Goal: Information Seeking & Learning: Learn about a topic

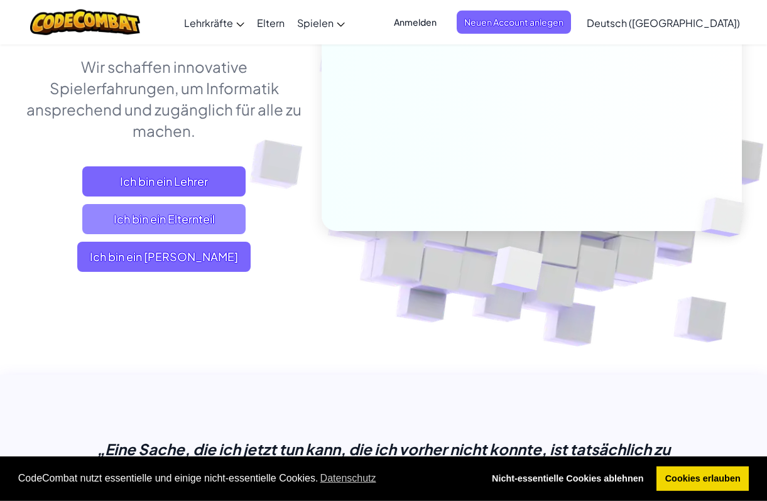
scroll to position [192, 0]
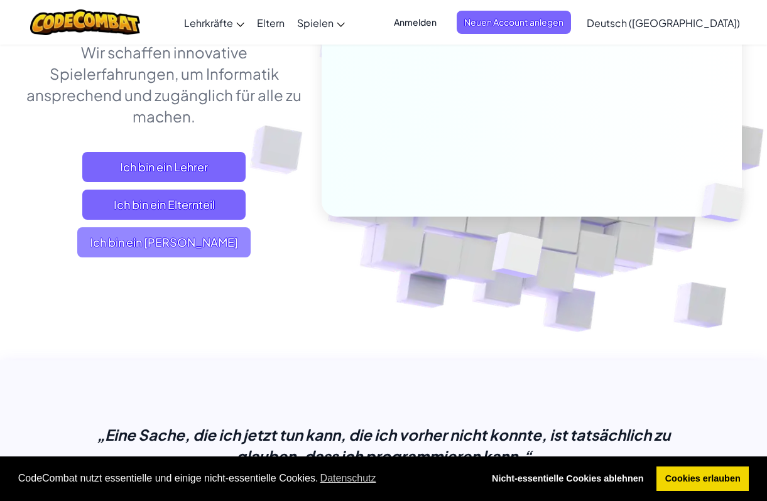
click at [220, 258] on span "Ich bin ein [PERSON_NAME]" at bounding box center [163, 242] width 173 height 30
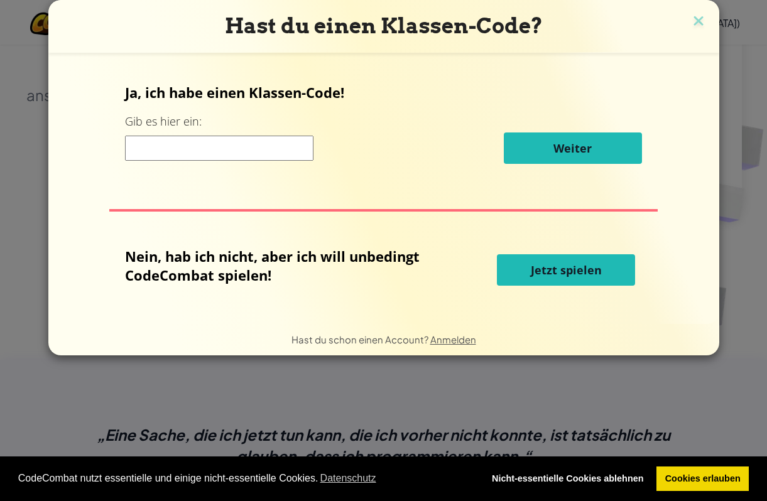
click at [575, 271] on span "Jetzt spielen" at bounding box center [566, 270] width 71 height 15
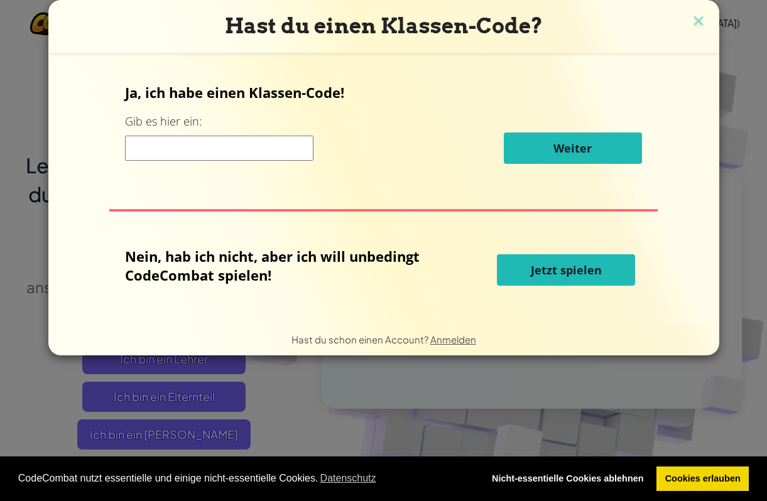
select select "de-DE"
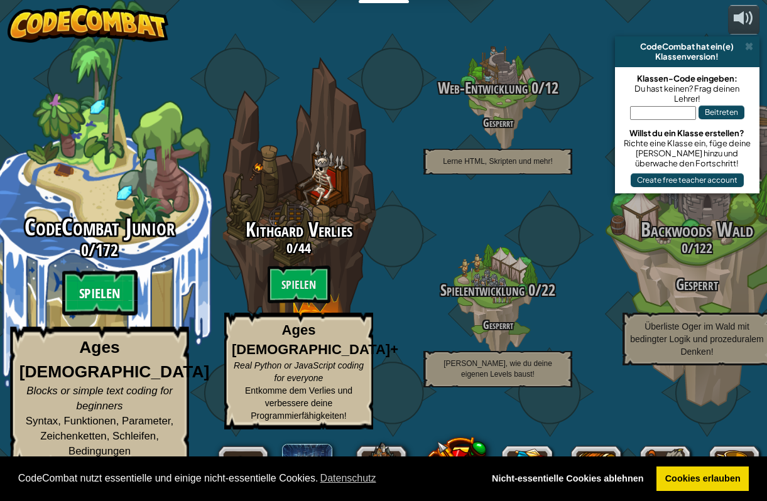
click at [99, 316] on btn "Spielen" at bounding box center [99, 293] width 75 height 45
select select "de-DE"
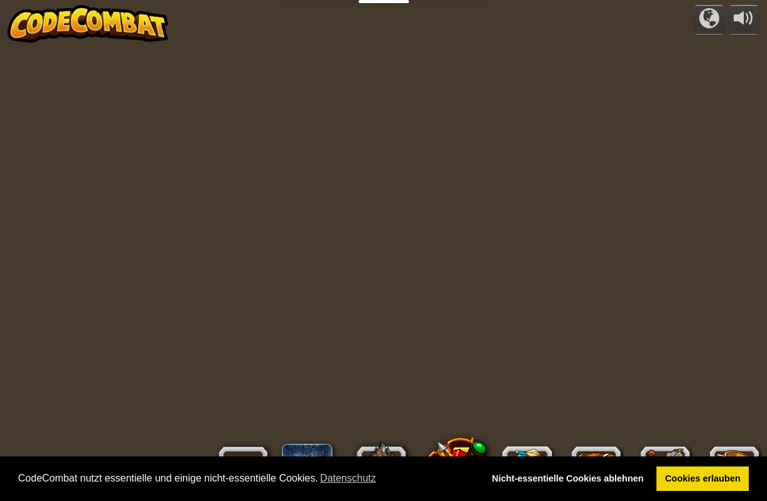
select select "de-DE"
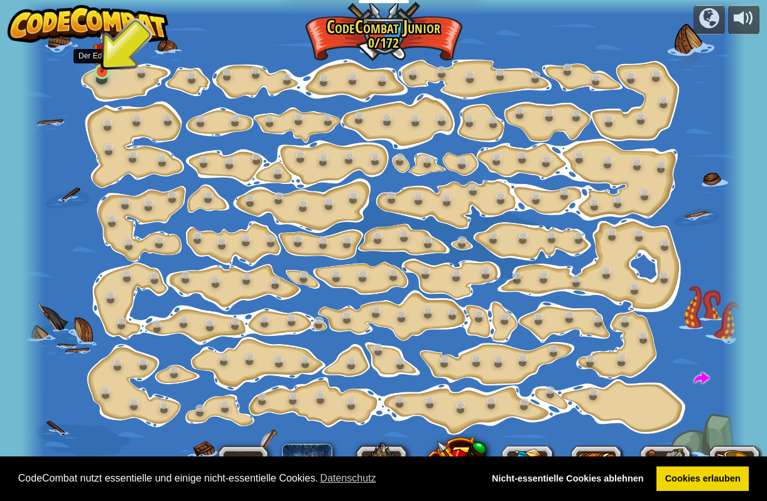
click at [109, 73] on div at bounding box center [102, 71] width 14 height 15
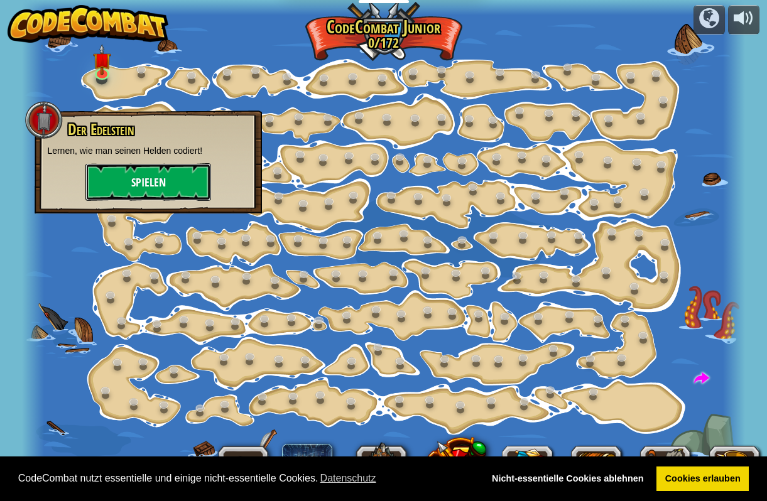
click at [122, 190] on button "Spielen" at bounding box center [148, 182] width 126 height 38
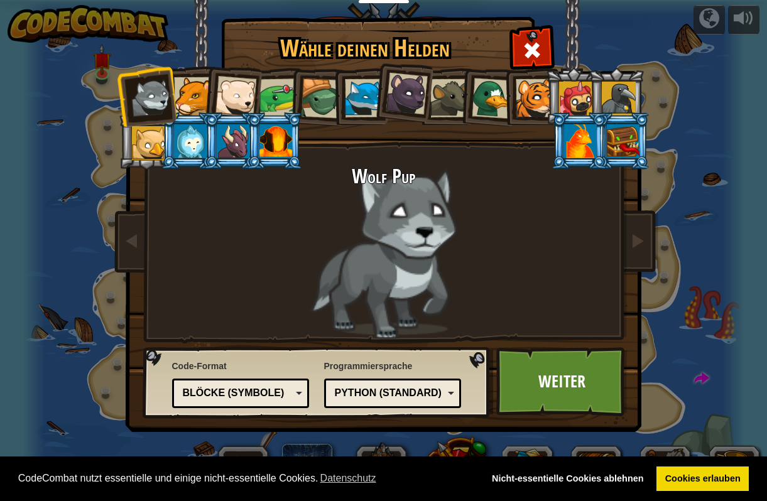
click at [431, 397] on div "Python (Standard)" at bounding box center [389, 393] width 109 height 14
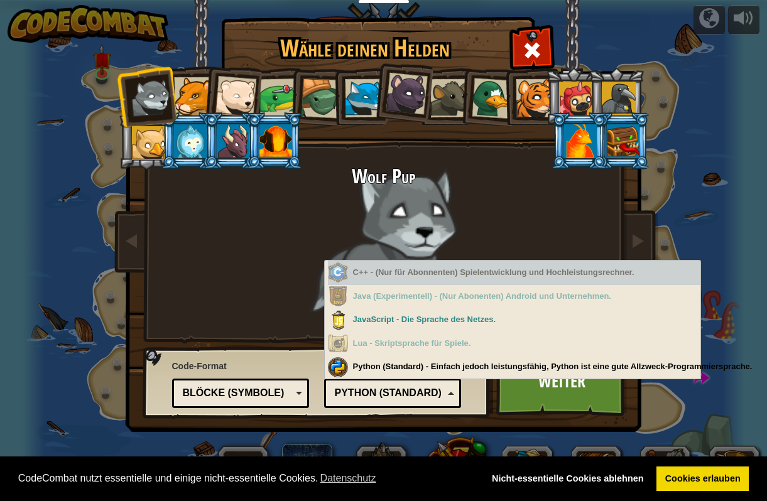
click at [547, 279] on div "C++ - (Nur für Abonnenten) Spielentwicklung und Hochleistungsrechner." at bounding box center [514, 273] width 373 height 25
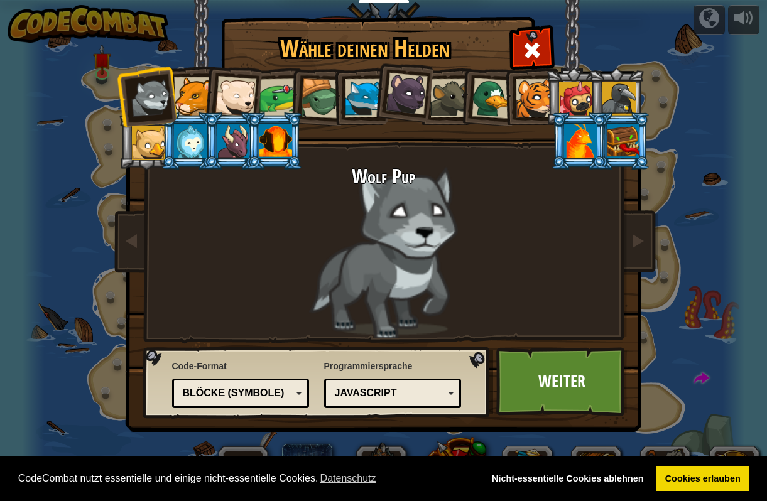
click at [289, 386] on div "Blöcke (Symbole)" at bounding box center [240, 393] width 121 height 19
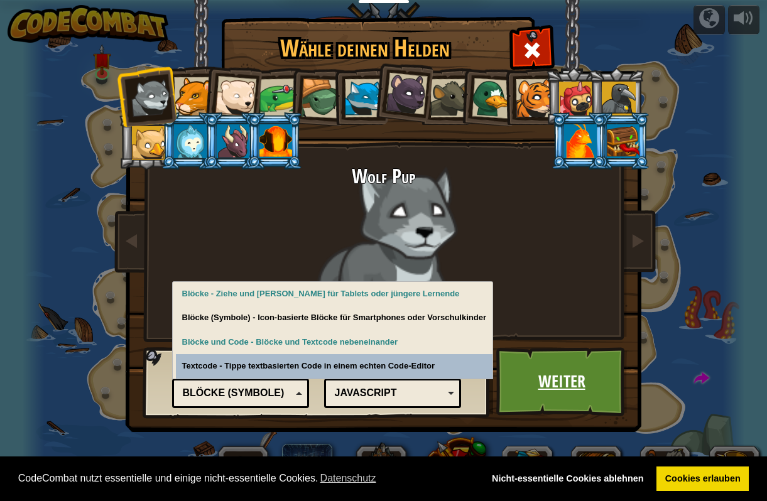
click at [587, 371] on link "Weiter" at bounding box center [561, 381] width 131 height 69
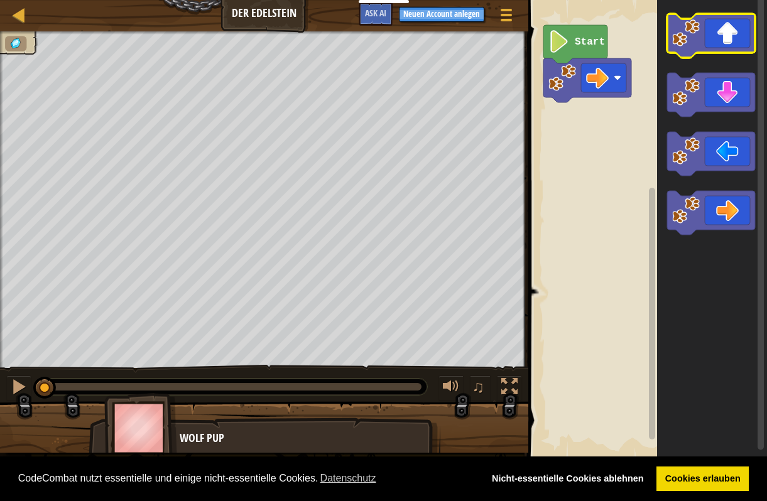
click at [733, 43] on icon "Blockly Arbeitsbereich" at bounding box center [711, 36] width 88 height 44
